Goal: Task Accomplishment & Management: Manage account settings

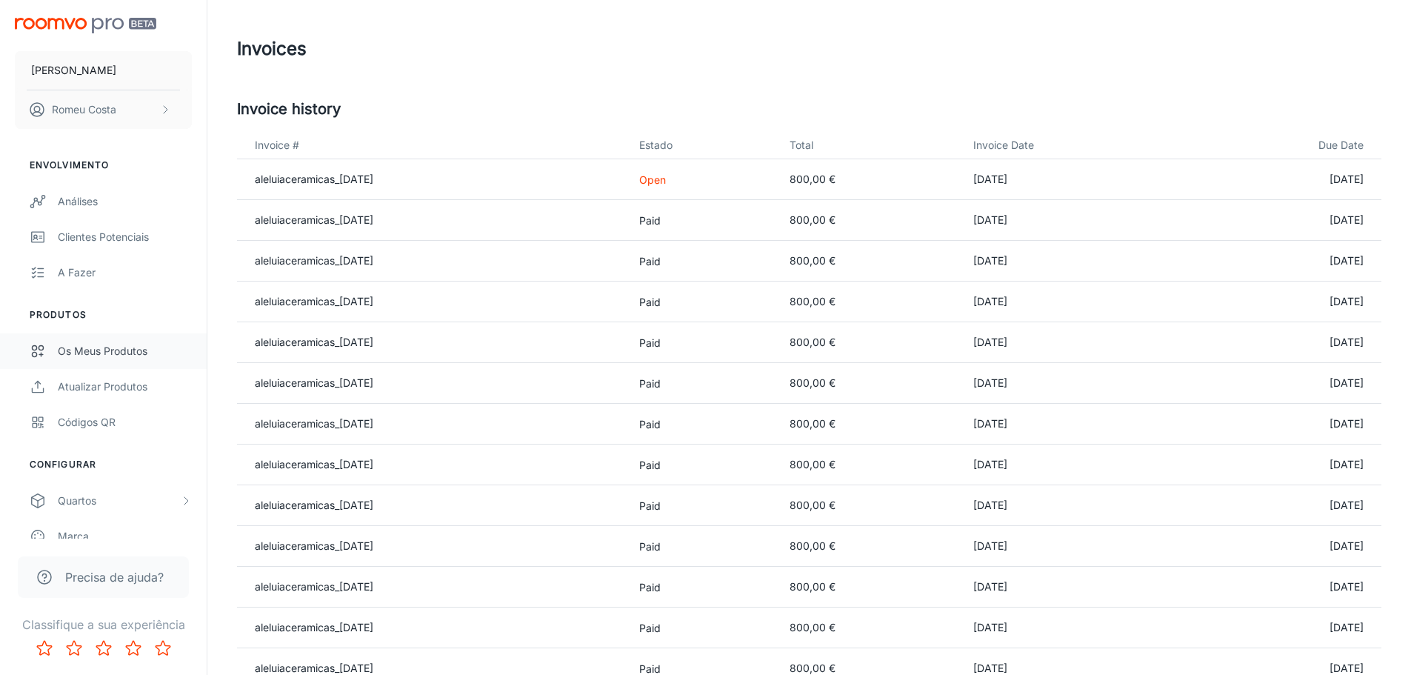
click at [95, 350] on div "Os meus produtos" at bounding box center [125, 351] width 134 height 16
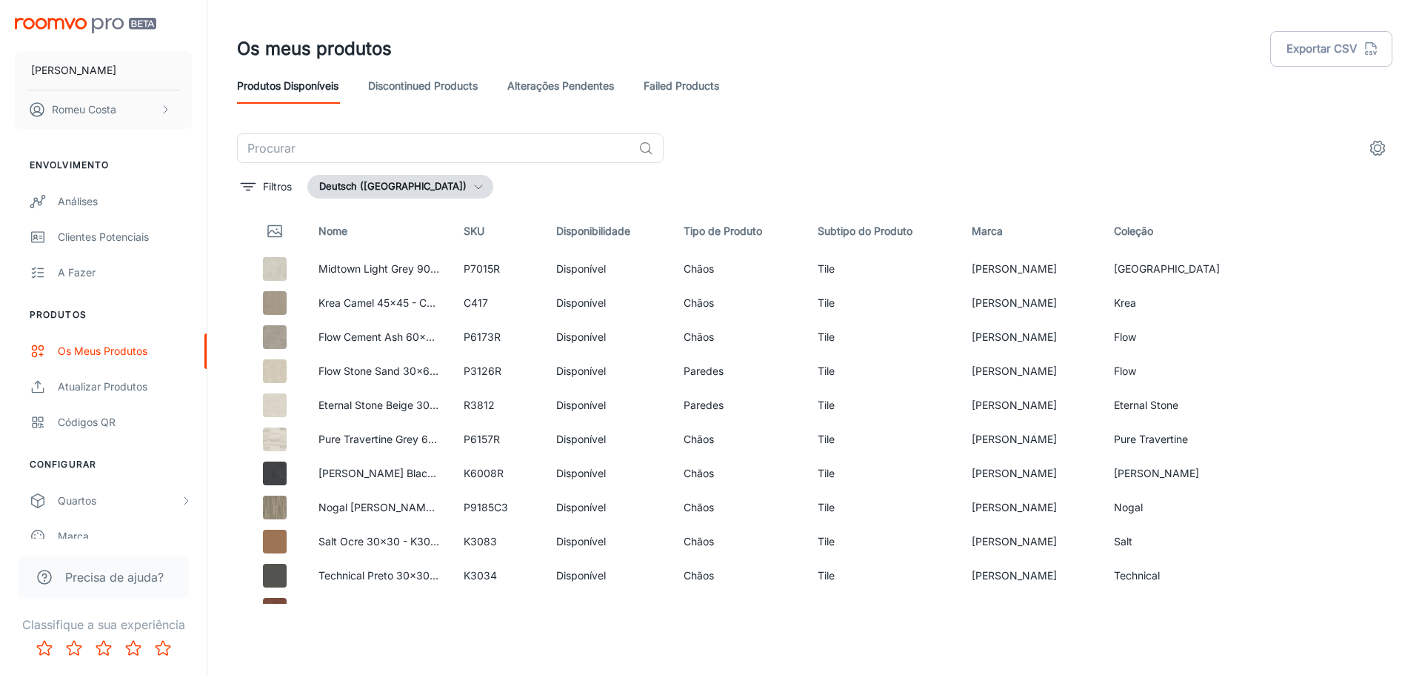
click at [402, 184] on button "Deutsch ([GEOGRAPHIC_DATA])" at bounding box center [400, 187] width 186 height 24
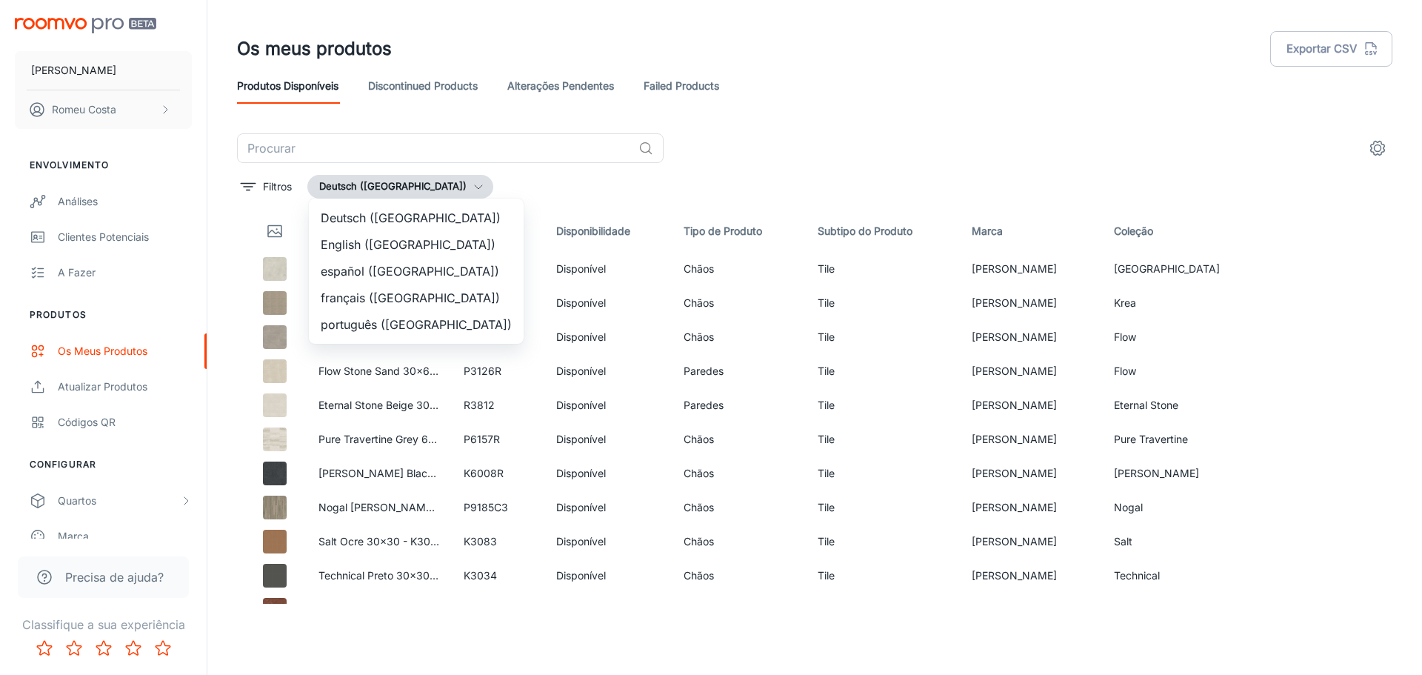
click at [381, 321] on li "português ([GEOGRAPHIC_DATA])" at bounding box center [416, 324] width 215 height 27
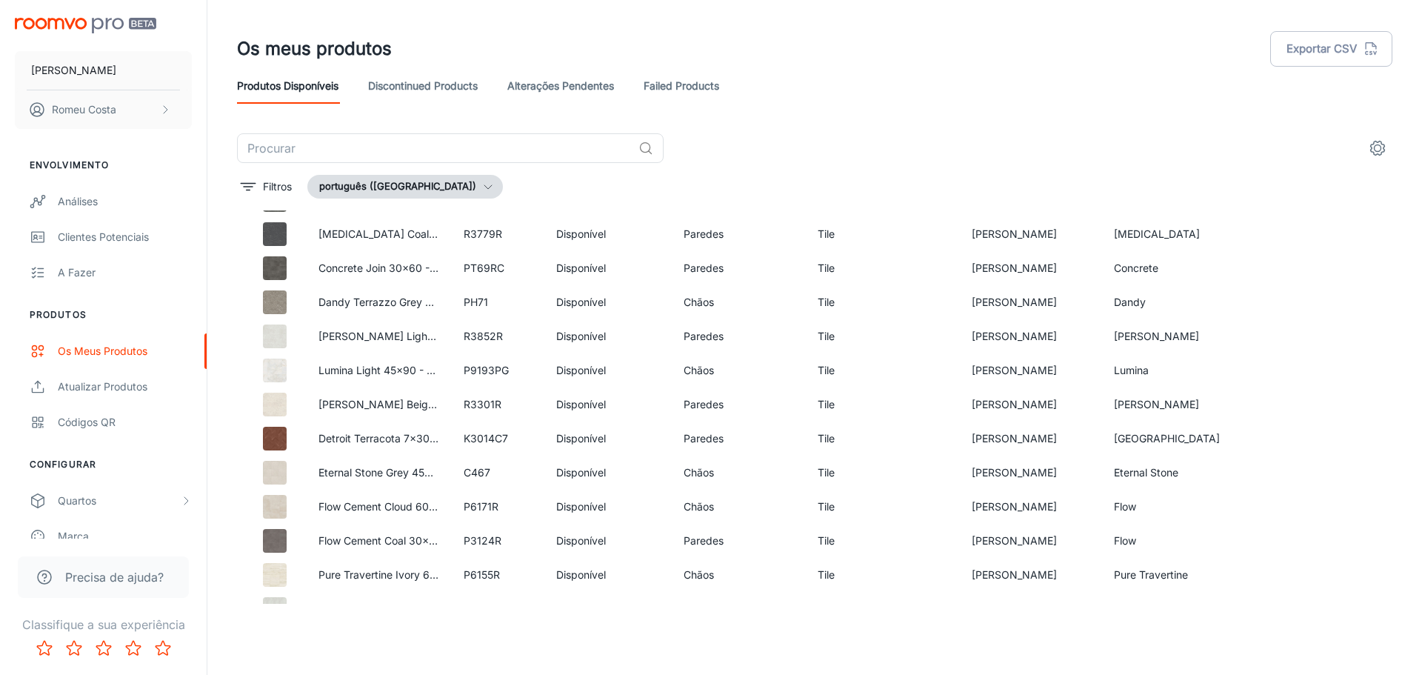
scroll to position [4008, 0]
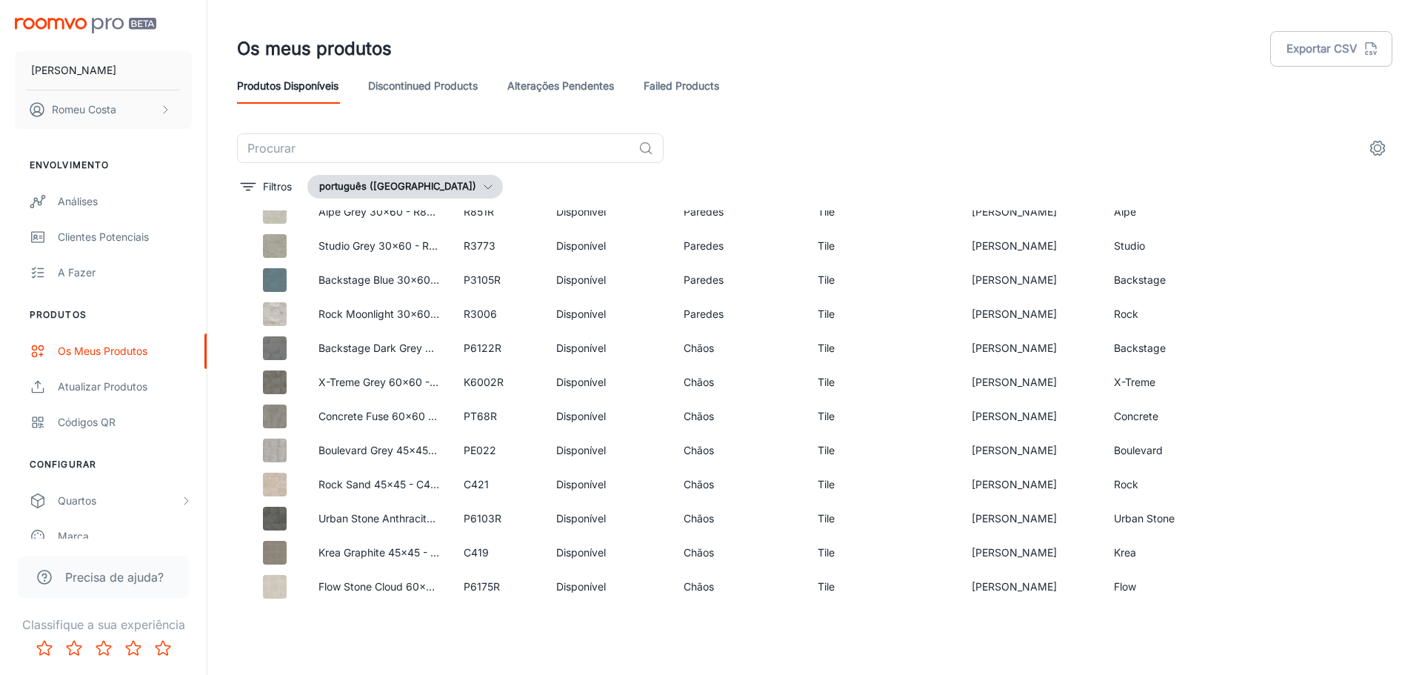
click at [554, 83] on link "Alterações pendentes" at bounding box center [560, 86] width 107 height 36
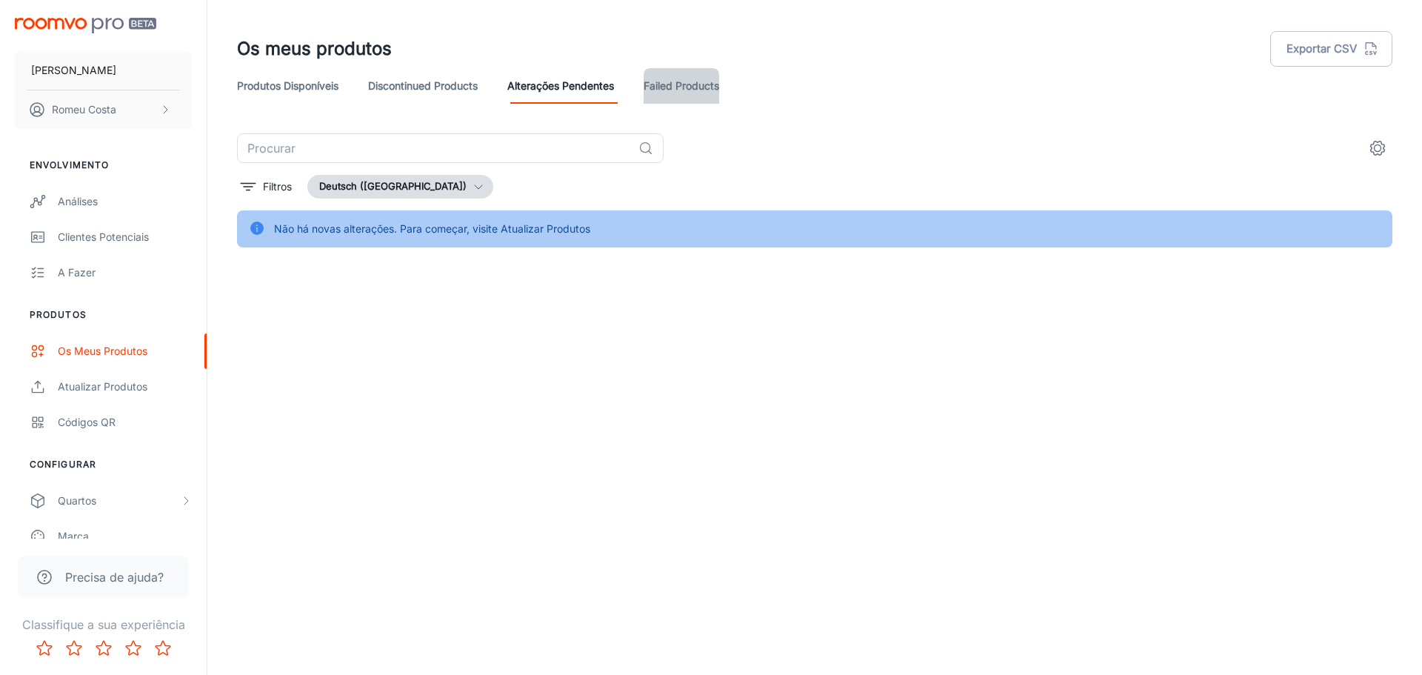
click at [689, 89] on link "Failed Products" at bounding box center [681, 86] width 76 height 36
click at [472, 181] on icon "button" at bounding box center [478, 187] width 12 height 12
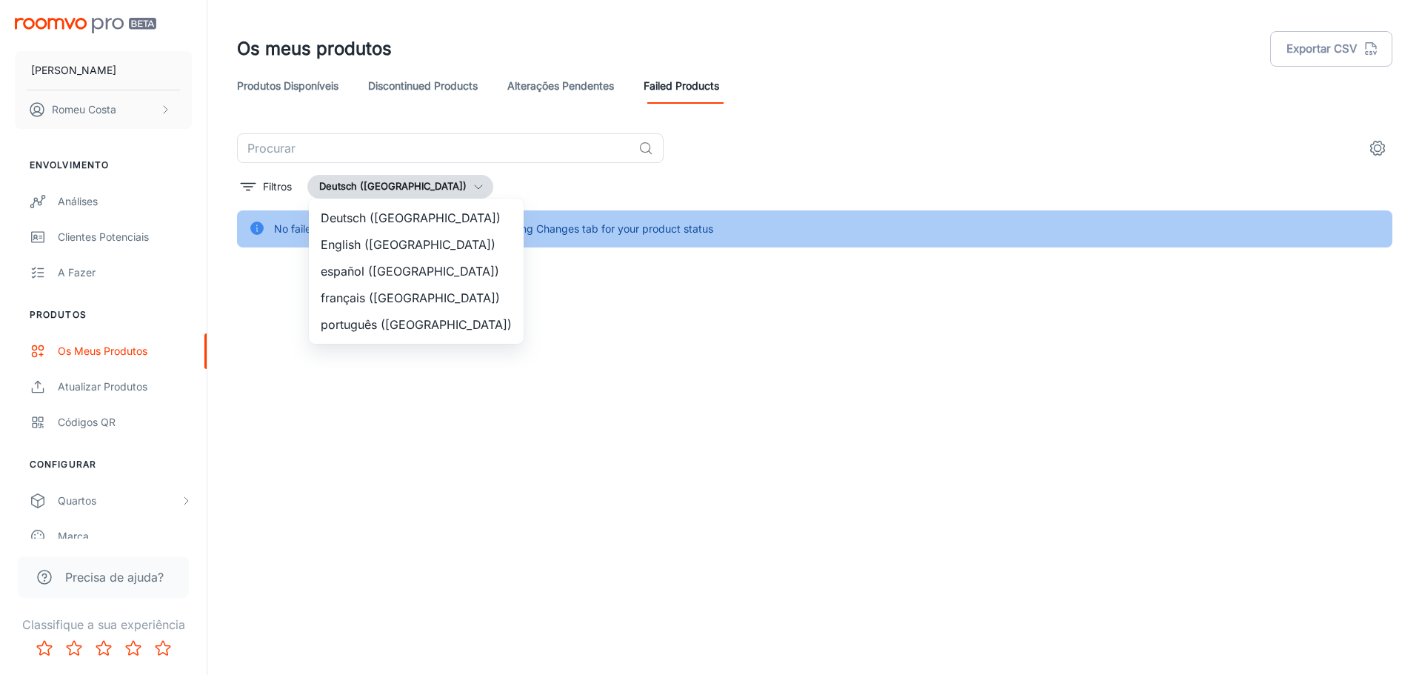
click at [404, 323] on li "português ([GEOGRAPHIC_DATA])" at bounding box center [416, 324] width 215 height 27
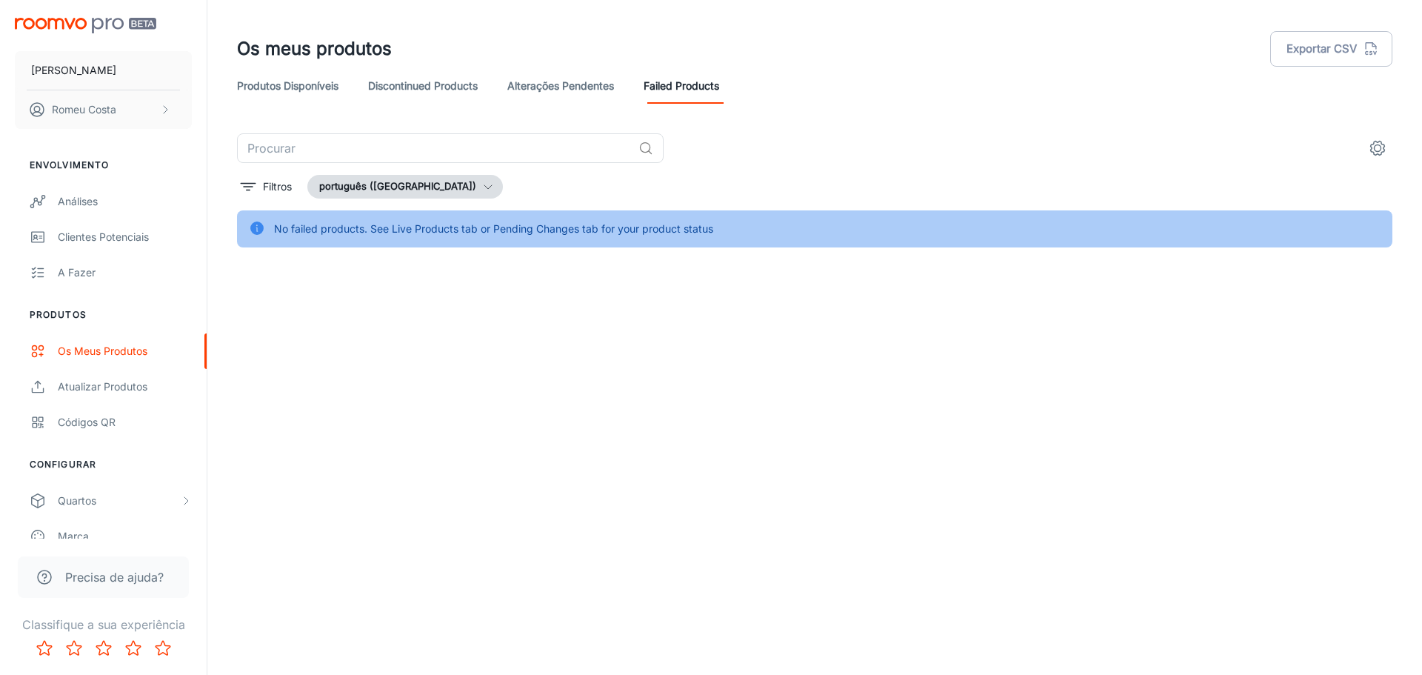
click at [558, 84] on link "Alterações pendentes" at bounding box center [560, 86] width 107 height 36
